Goal: Transaction & Acquisition: Purchase product/service

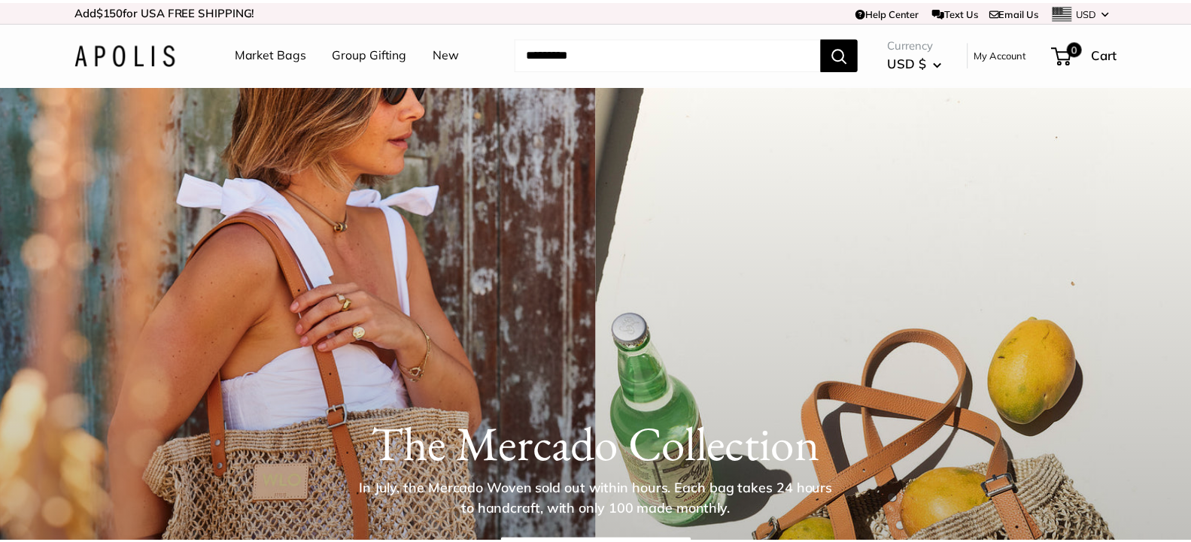
scroll to position [4533, 0]
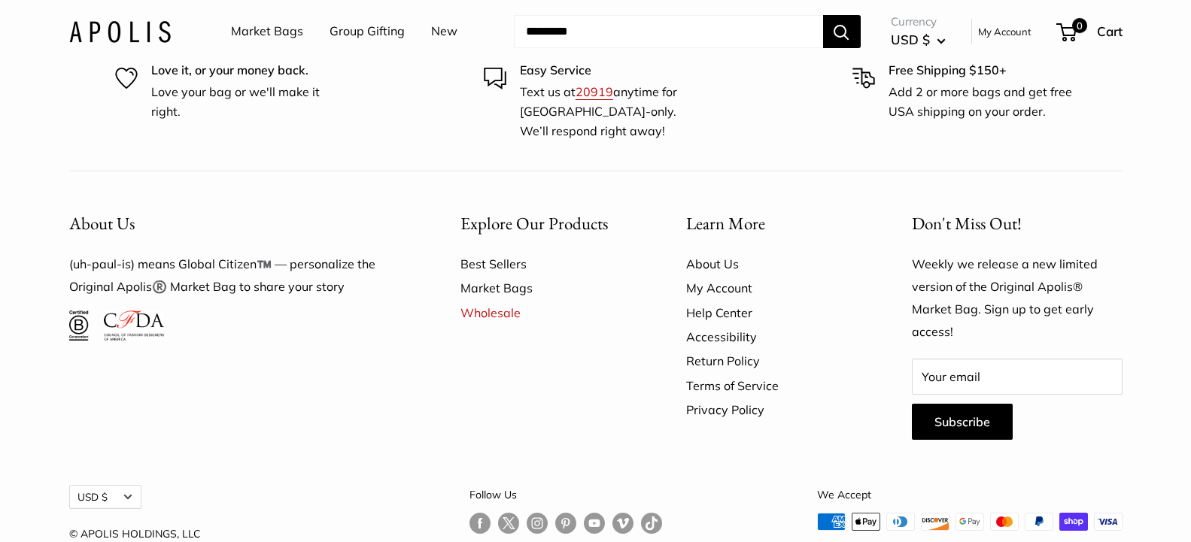
click at [263, 30] on link "Market Bags" at bounding box center [267, 31] width 72 height 23
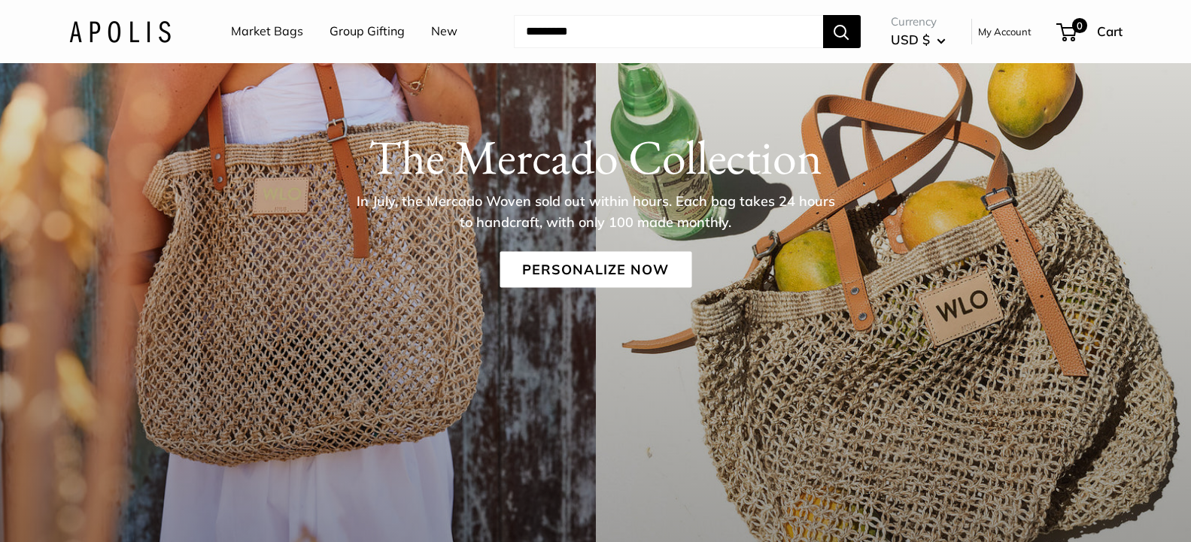
scroll to position [153, 0]
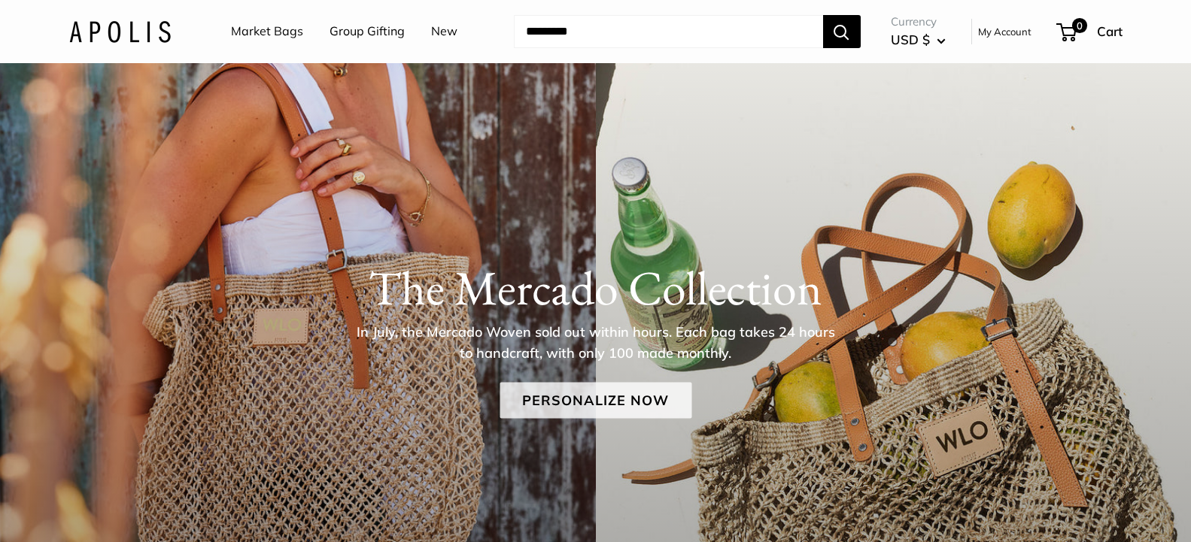
click at [597, 393] on link "Personalize Now" at bounding box center [596, 401] width 192 height 36
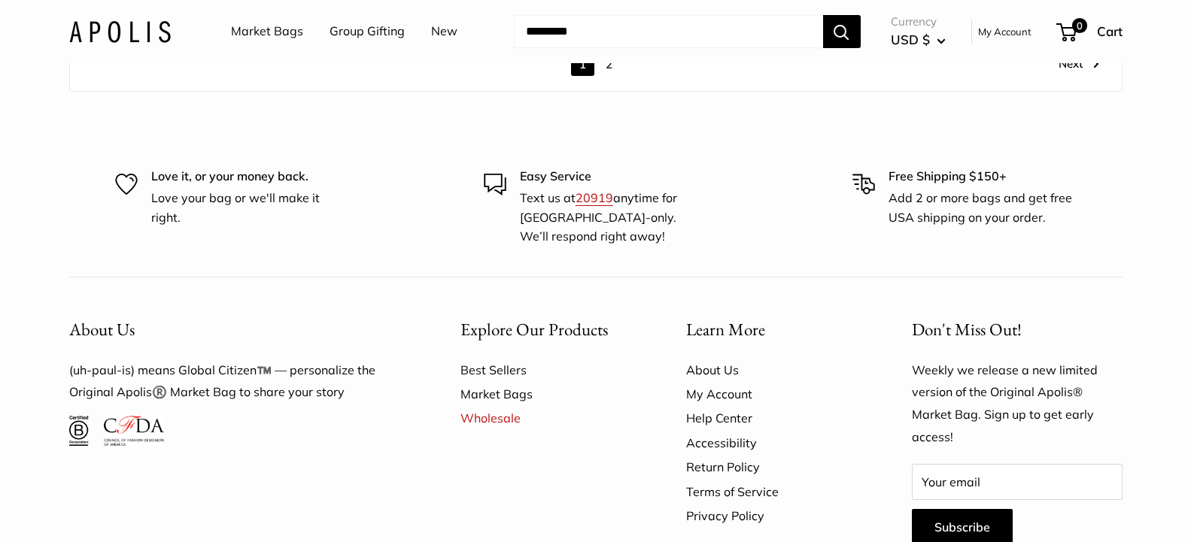
scroll to position [8901, 0]
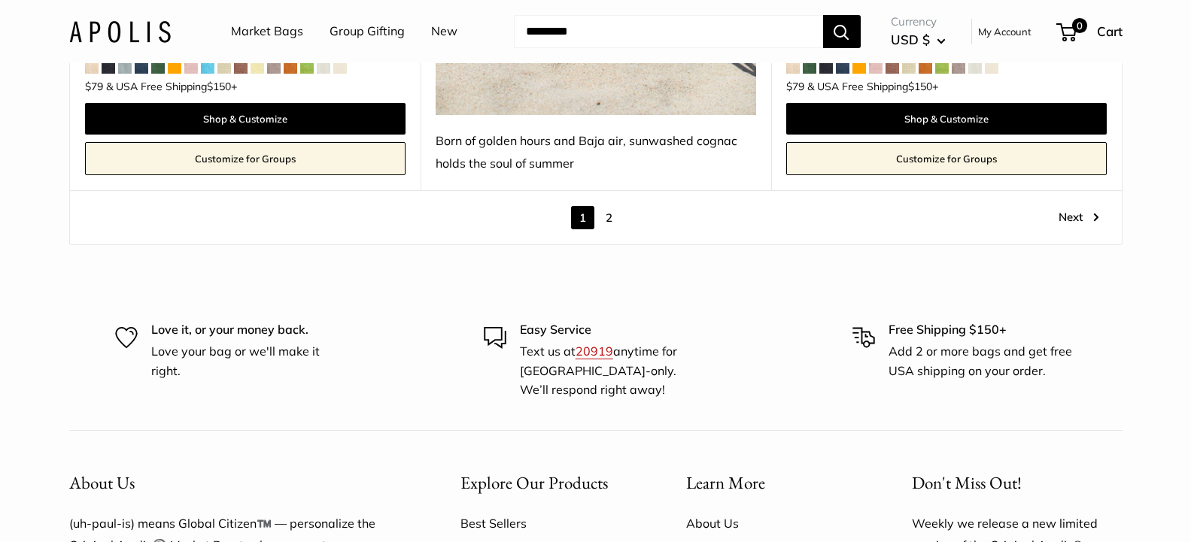
click at [609, 206] on link "2" at bounding box center [608, 217] width 23 height 23
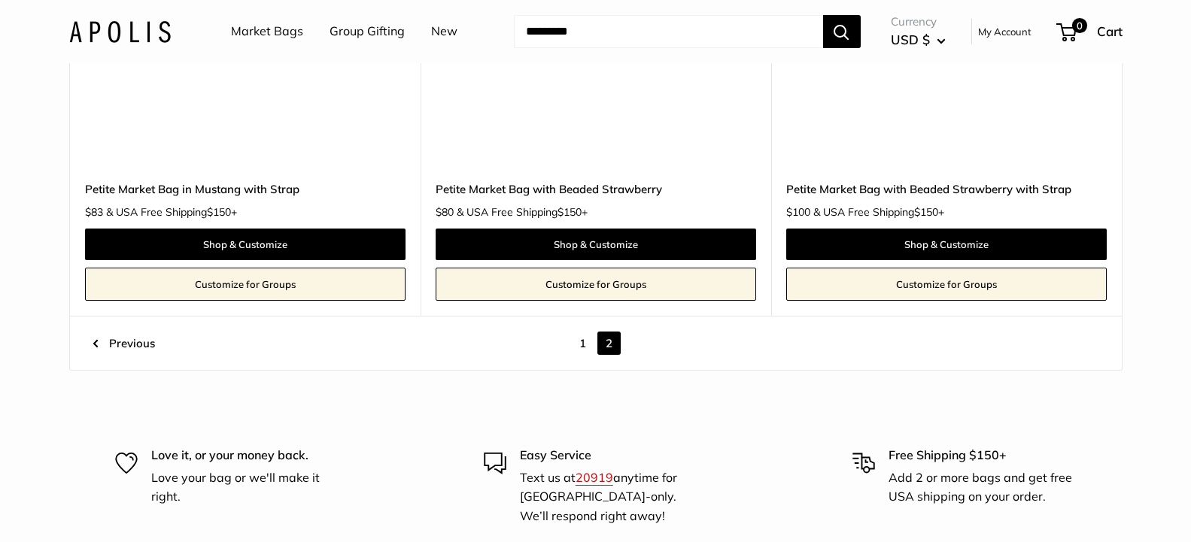
scroll to position [7790, 0]
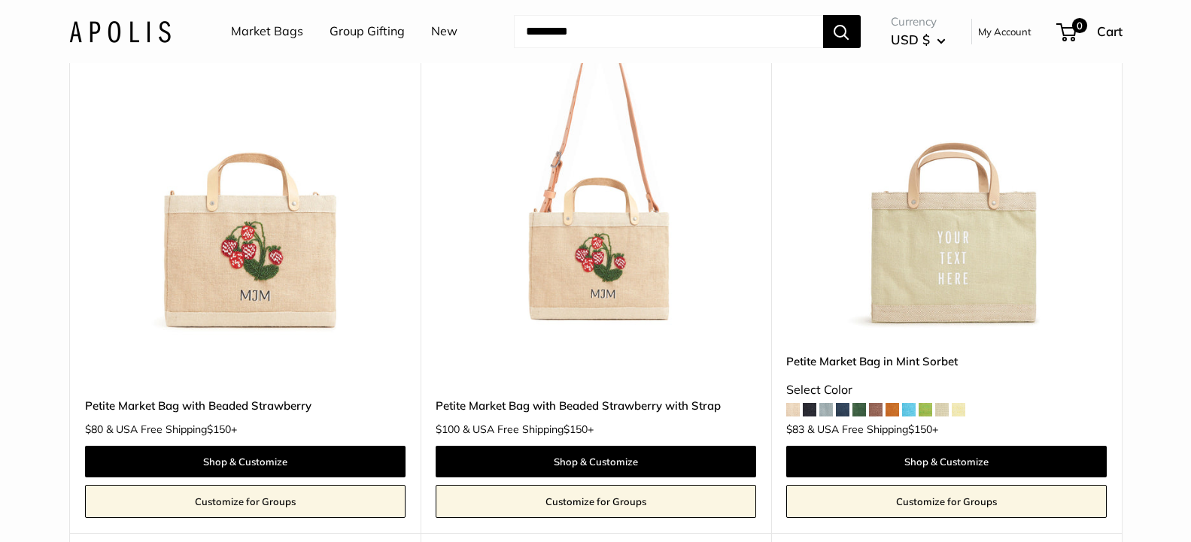
scroll to position [1381, 0]
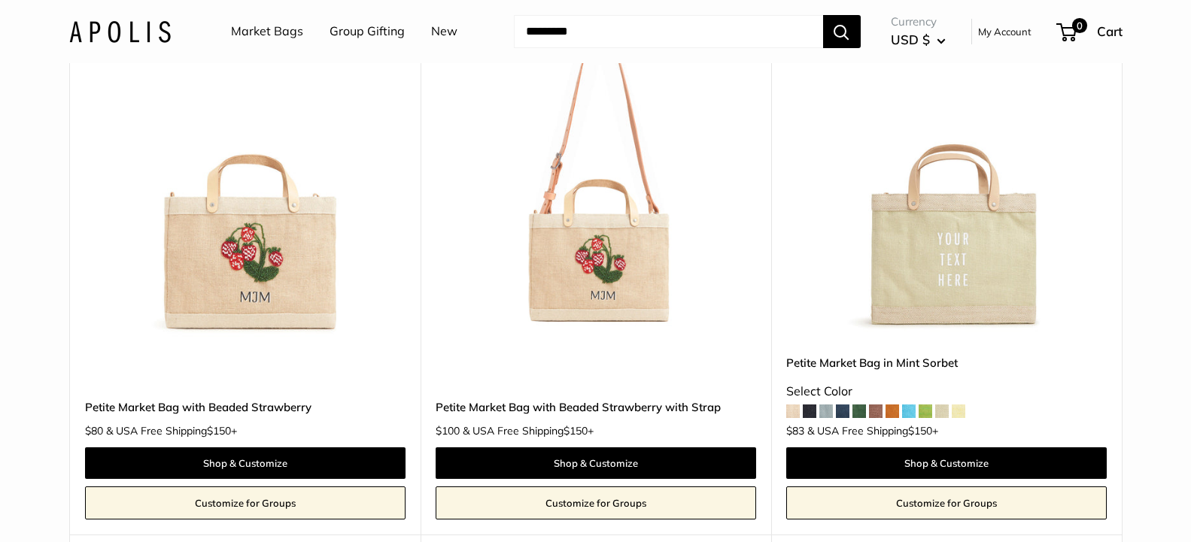
click at [876, 405] on span at bounding box center [876, 412] width 14 height 14
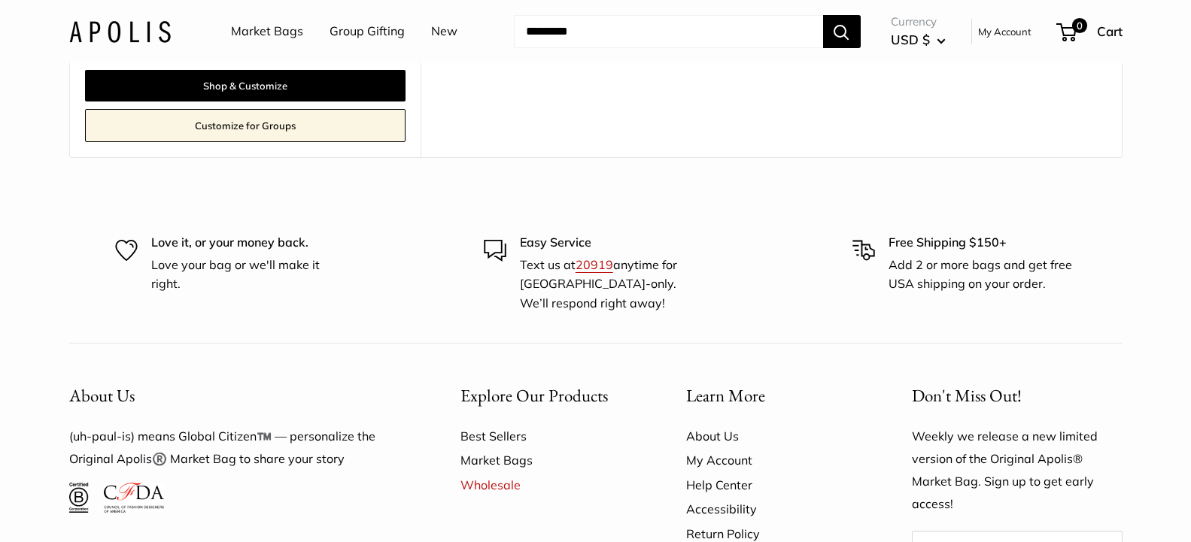
scroll to position [4681, 0]
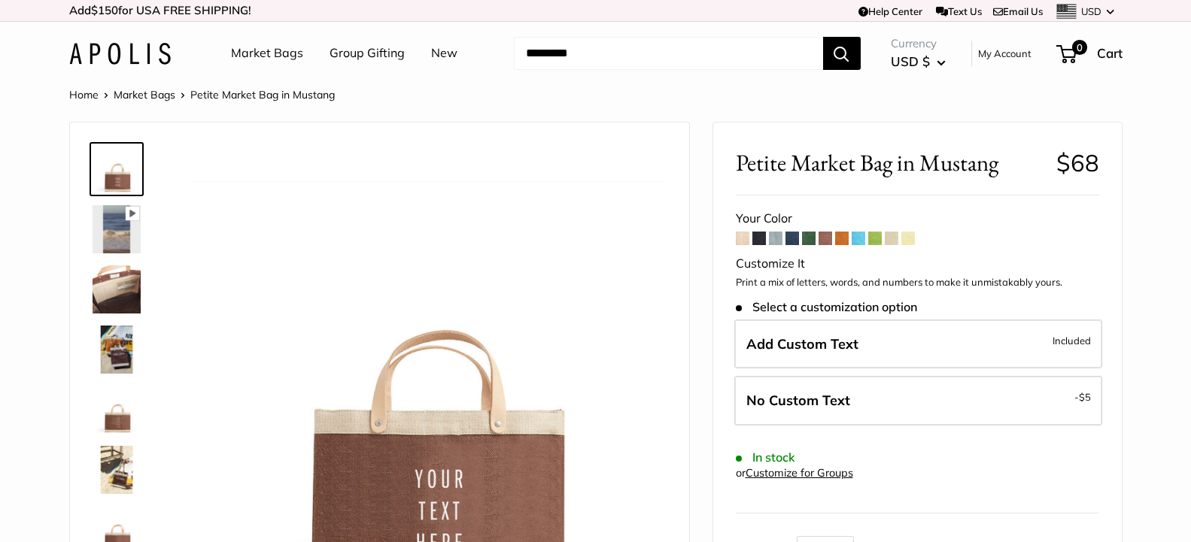
click at [759, 236] on span at bounding box center [759, 239] width 14 height 14
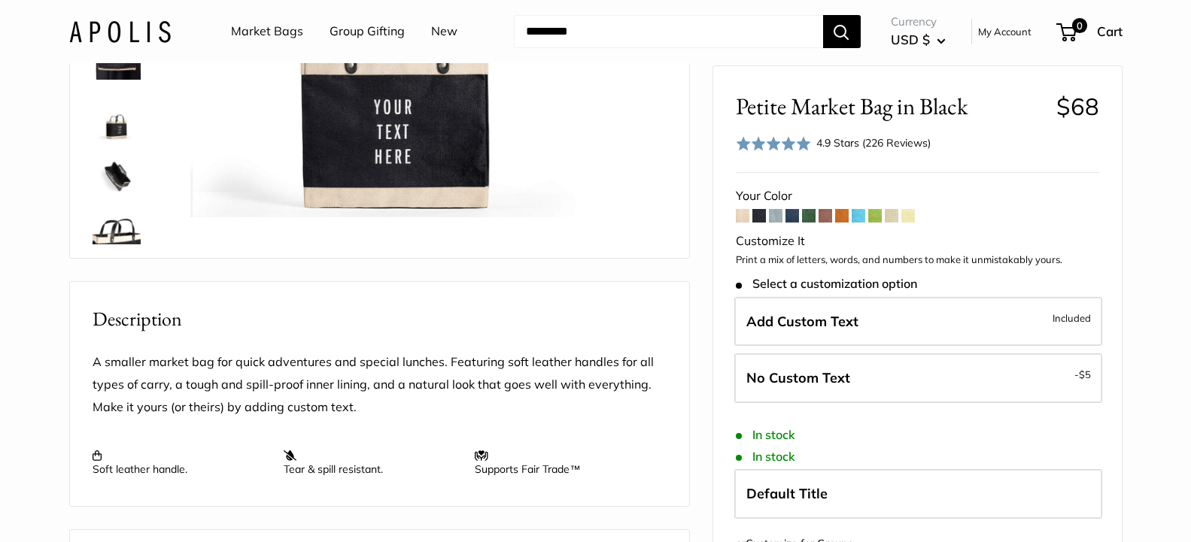
scroll to position [384, 0]
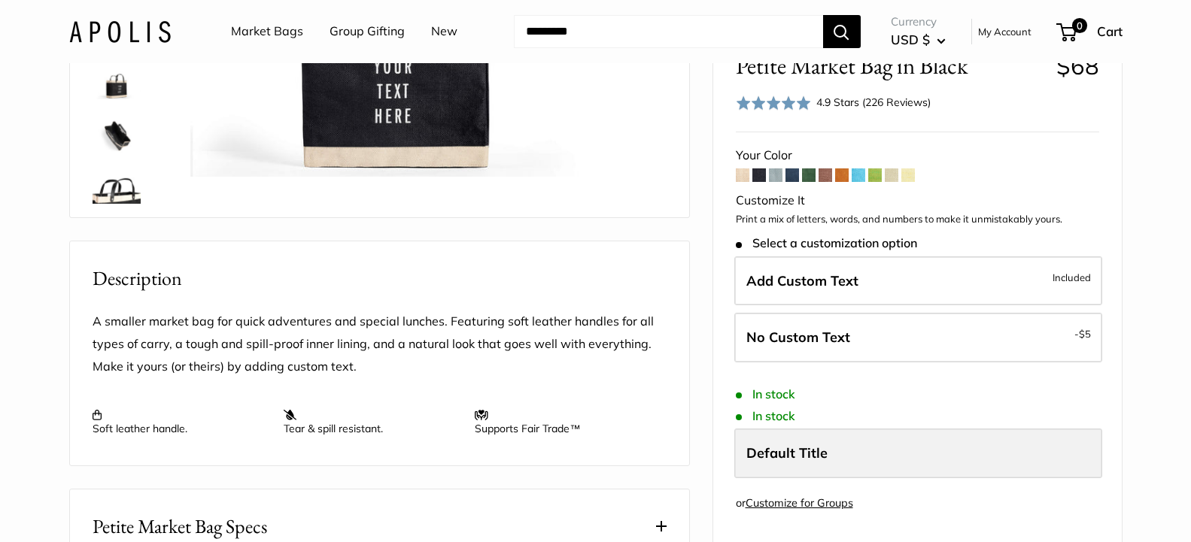
click at [1033, 460] on label "Default Title" at bounding box center [918, 454] width 368 height 50
